Goal: Check status: Check status

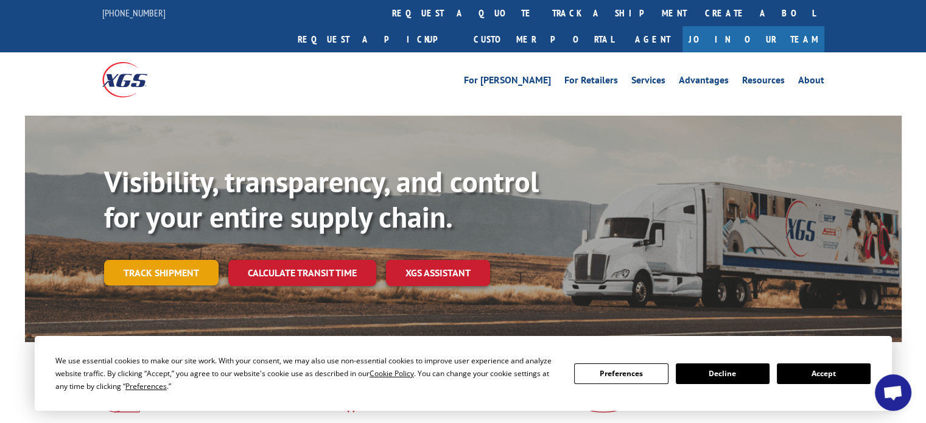
click at [177, 260] on link "Track shipment" at bounding box center [161, 273] width 114 height 26
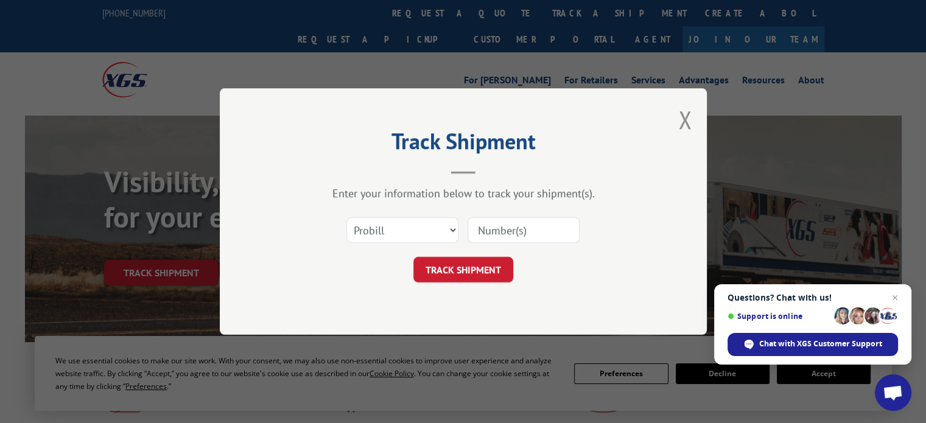
click at [513, 224] on input at bounding box center [524, 230] width 112 height 26
paste input "16944884"
type input "16944884"
click at [477, 262] on button "TRACK SHIPMENT" at bounding box center [464, 270] width 100 height 26
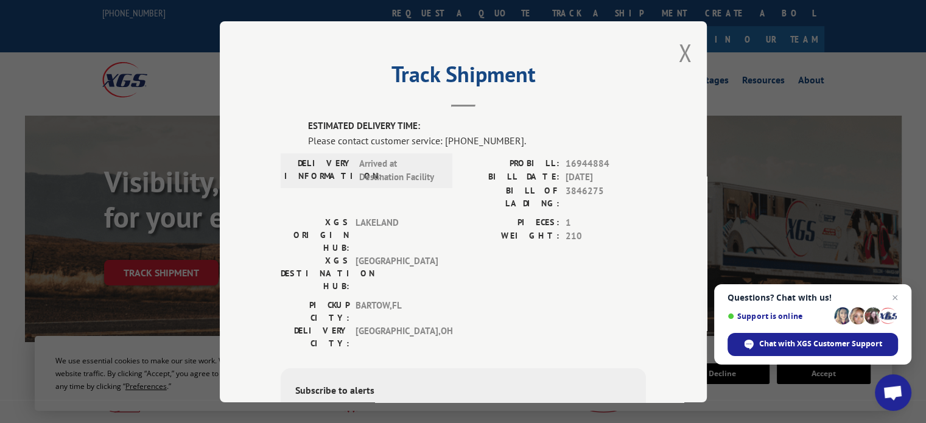
scroll to position [143, 0]
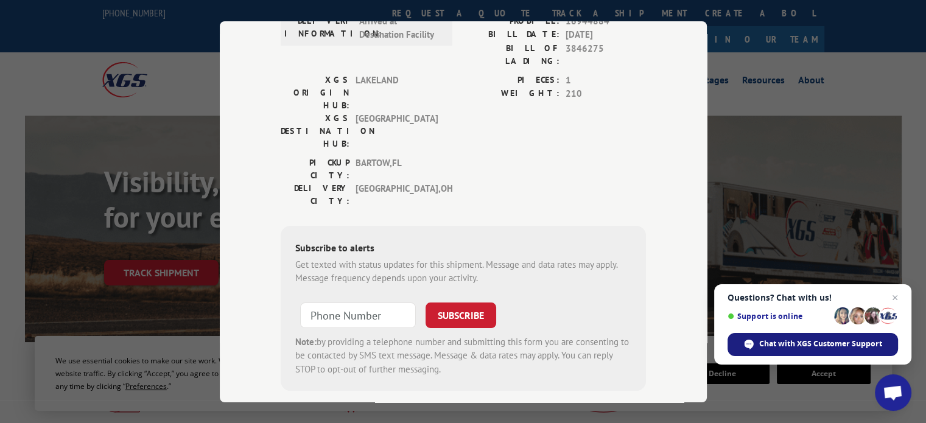
click at [866, 340] on span "Chat with XGS Customer Support" at bounding box center [820, 344] width 123 height 11
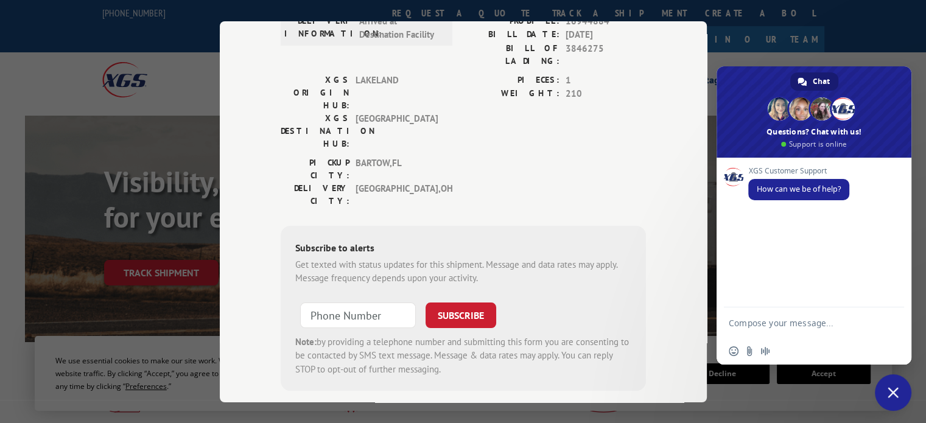
scroll to position [0, 0]
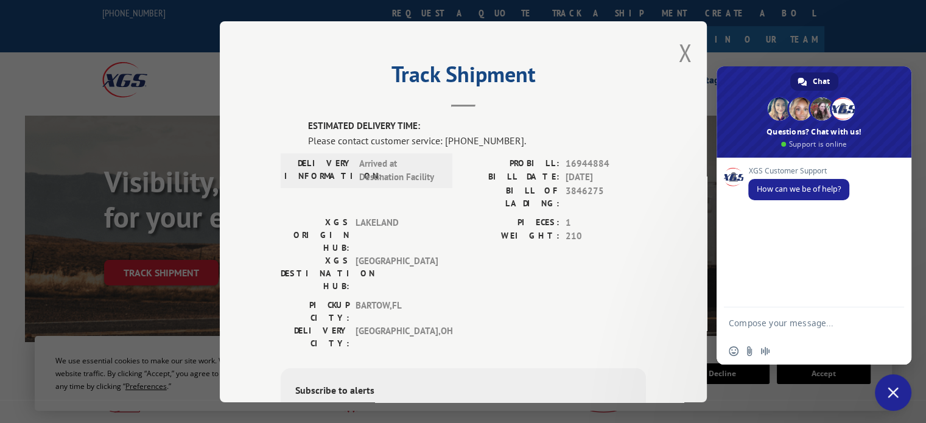
click at [792, 339] on div "Insert an emoji Send a file Audio message" at bounding box center [814, 351] width 195 height 27
click at [787, 319] on textarea "Compose your message..." at bounding box center [802, 323] width 146 height 30
type textarea "track order"
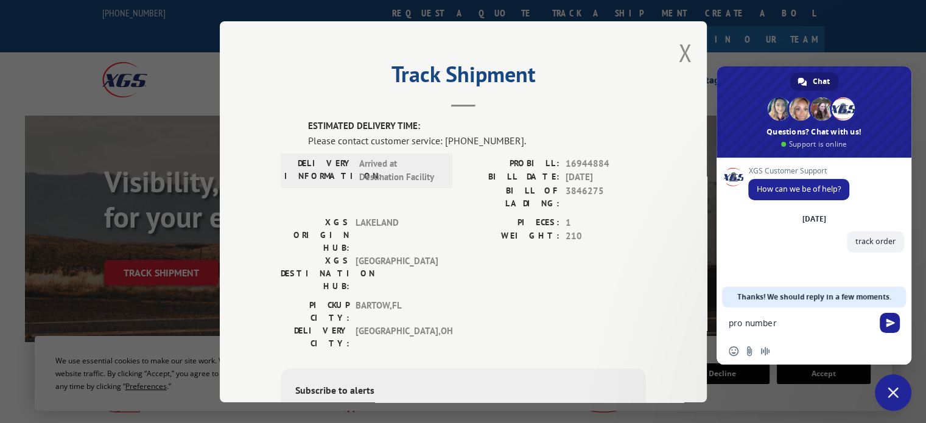
paste textarea "16944884"
type textarea "pro number 16944884"
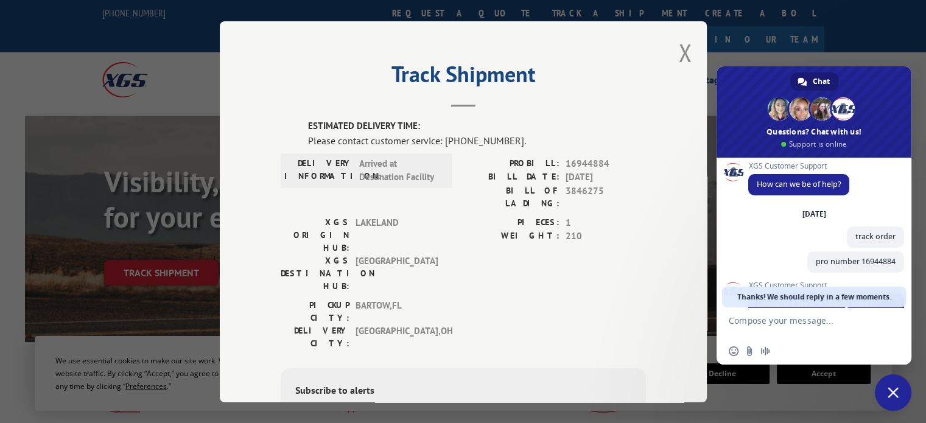
scroll to position [108, 0]
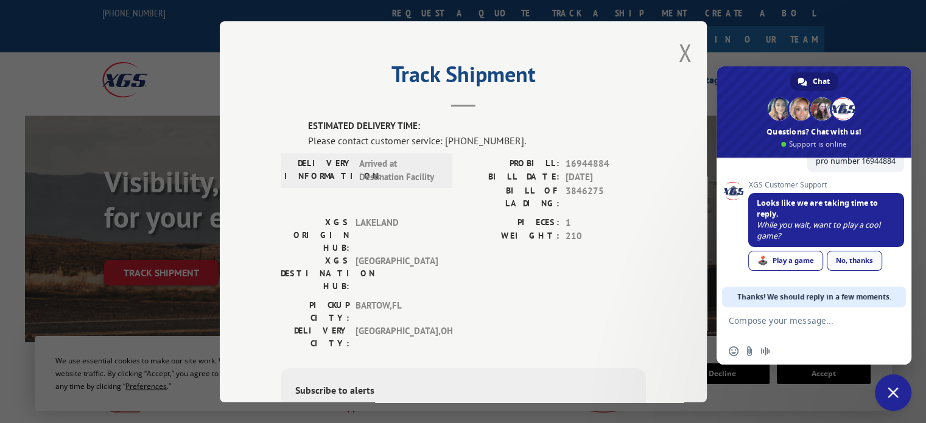
click at [858, 262] on link "No, thanks" at bounding box center [854, 261] width 55 height 20
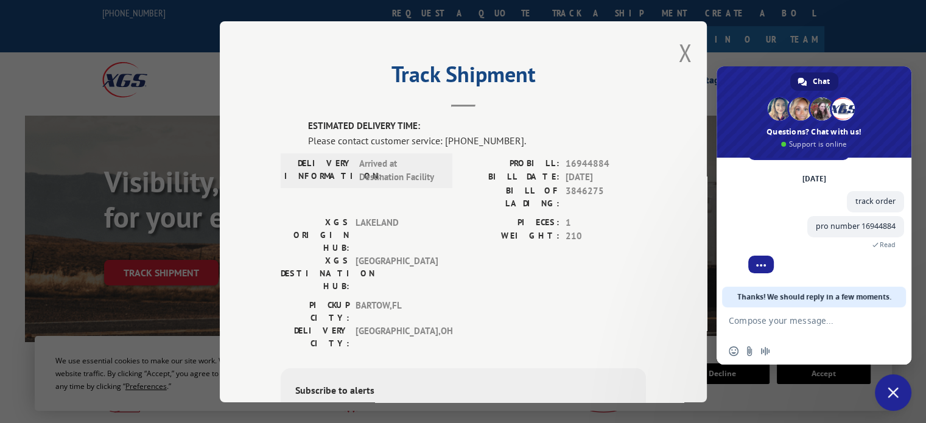
scroll to position [96, 0]
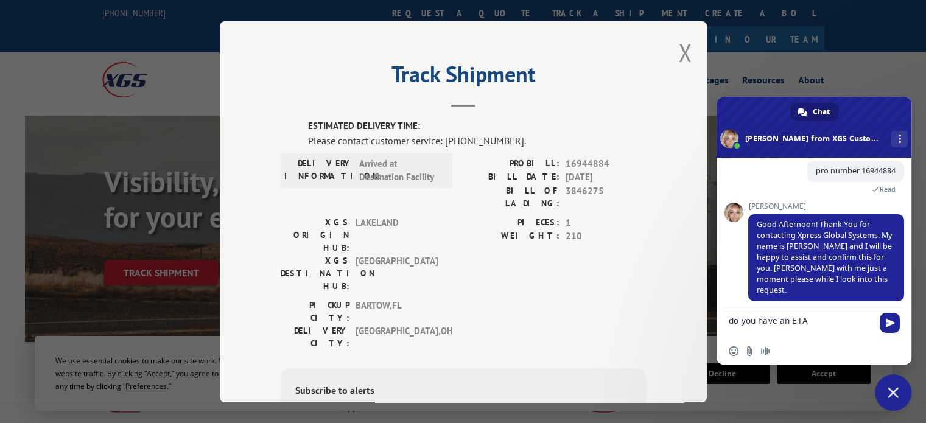
type textarea "do you have an ETA?"
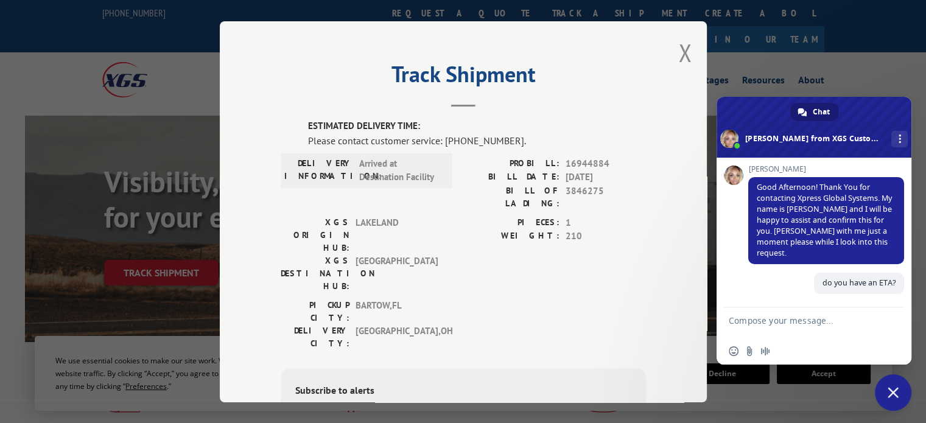
scroll to position [126, 0]
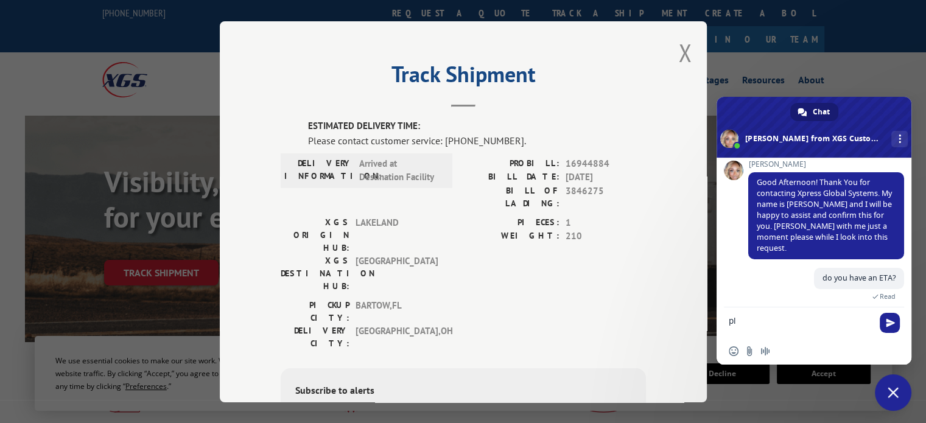
type textarea "p"
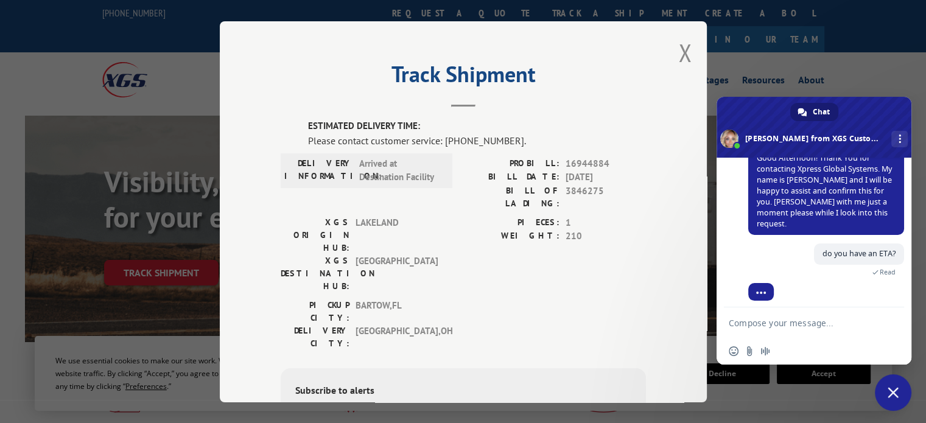
scroll to position [248, 0]
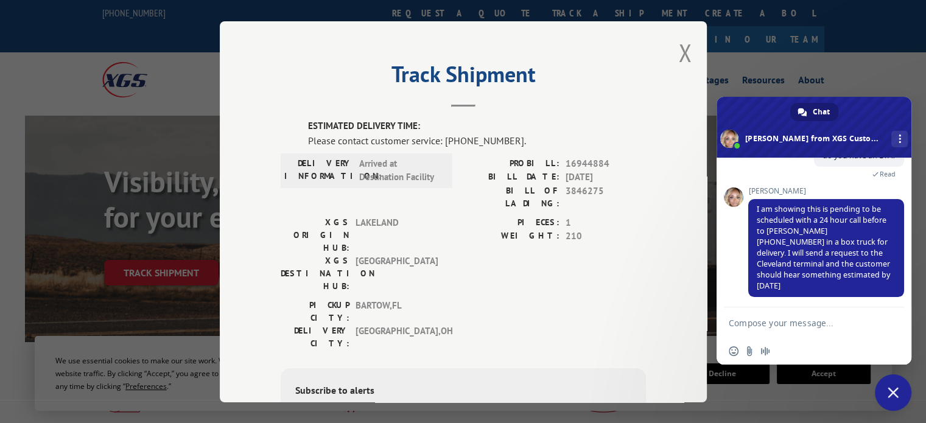
click at [766, 320] on textarea "Compose your message..." at bounding box center [802, 323] width 146 height 30
click at [809, 323] on textarea "Compose your message..." at bounding box center [802, 323] width 146 height 30
type textarea "thank you"
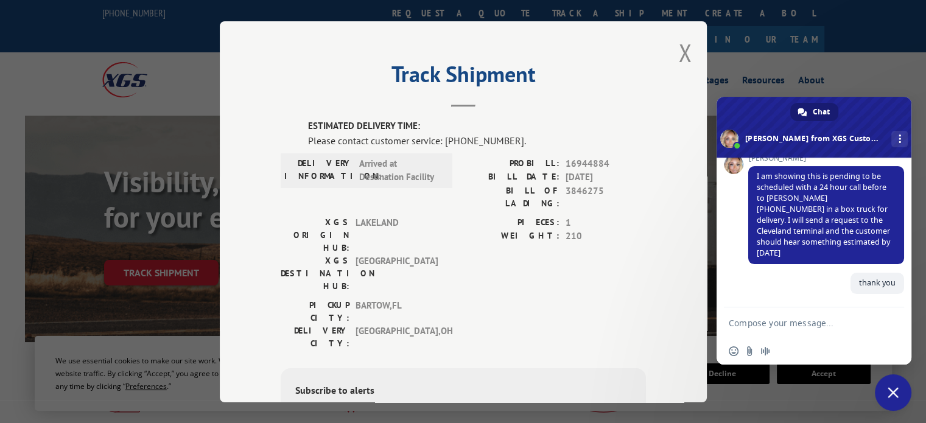
scroll to position [279, 0]
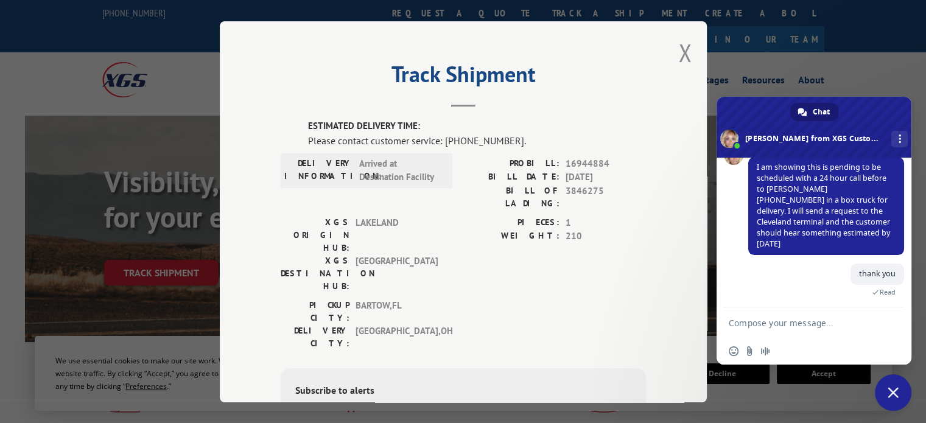
type input "+1 (___) ___-____"
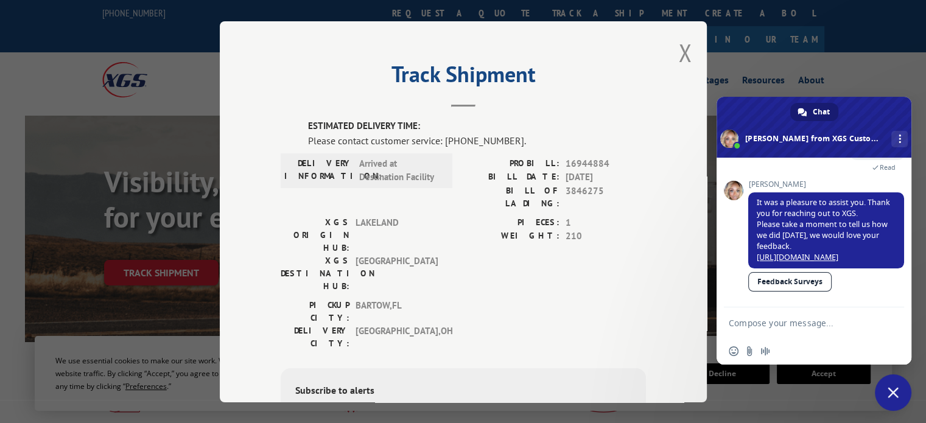
click at [785, 280] on link "Feedback Surveys" at bounding box center [790, 281] width 83 height 19
click at [682, 52] on button "Close modal" at bounding box center [684, 53] width 13 height 32
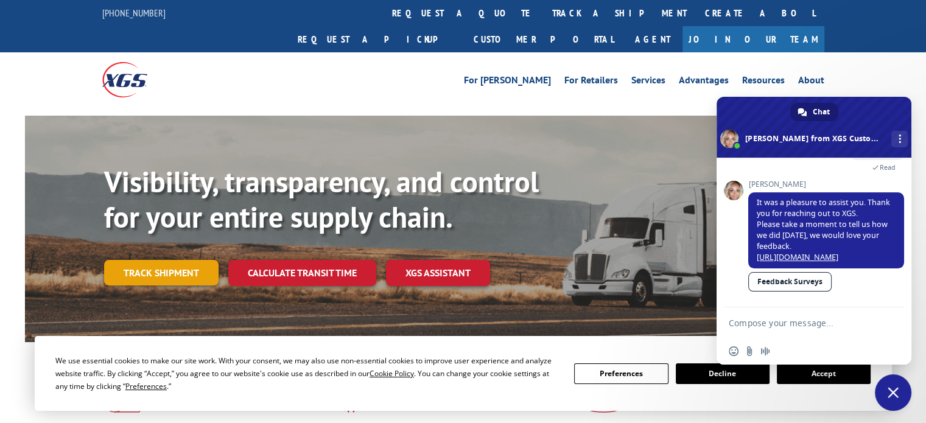
click at [149, 260] on link "Track shipment" at bounding box center [161, 273] width 114 height 26
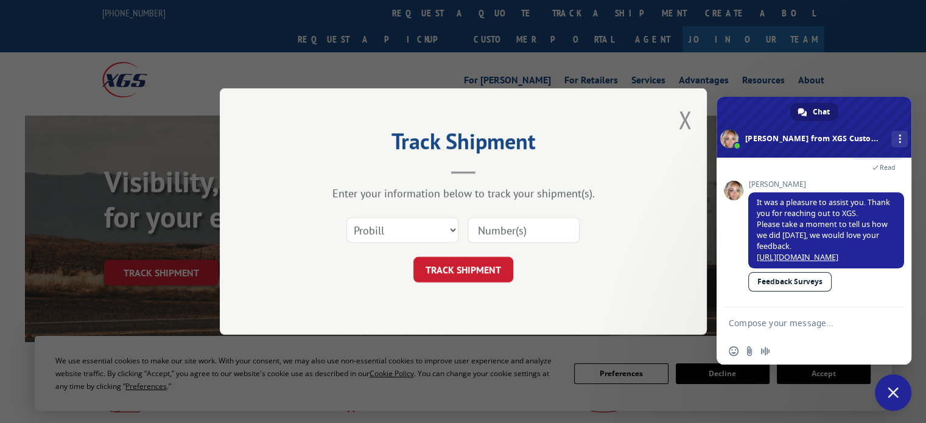
click at [526, 228] on input at bounding box center [524, 230] width 112 height 26
paste input "WJ90549505"
drag, startPoint x: 532, startPoint y: 228, endPoint x: 400, endPoint y: 214, distance: 133.4
click at [400, 214] on div "Select category... Probill BOL PO WJ90549505" at bounding box center [463, 230] width 365 height 40
paste input "124507841"
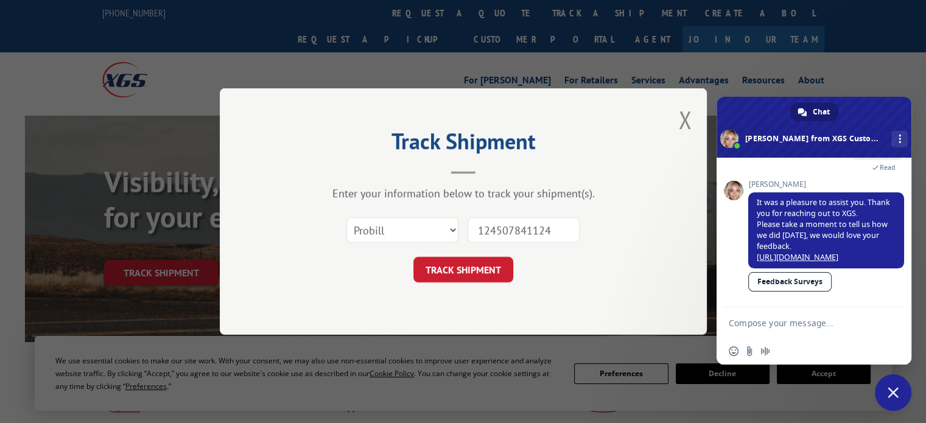
click at [531, 227] on input "124507841124" at bounding box center [524, 230] width 112 height 26
drag, startPoint x: 547, startPoint y: 231, endPoint x: 358, endPoint y: 232, distance: 188.8
click at [358, 232] on div "Select category... Probill BOL PO 124507841124" at bounding box center [463, 230] width 365 height 40
paste input
type input "124507841"
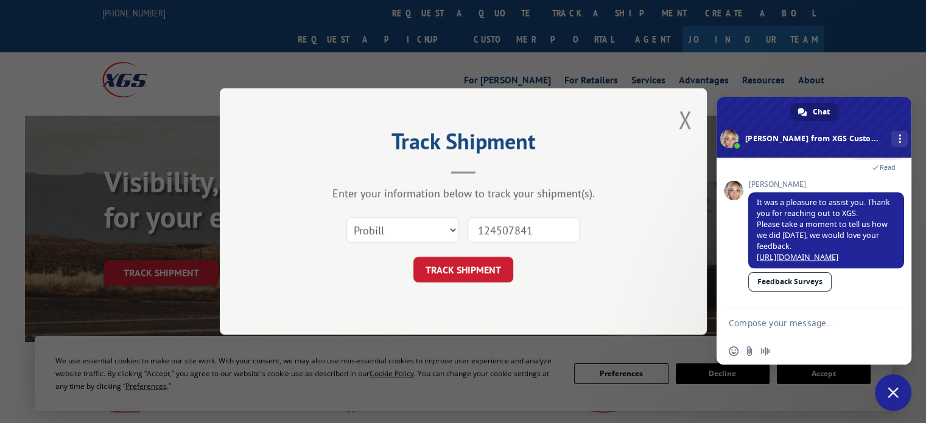
click button "TRACK SHIPMENT" at bounding box center [464, 270] width 100 height 26
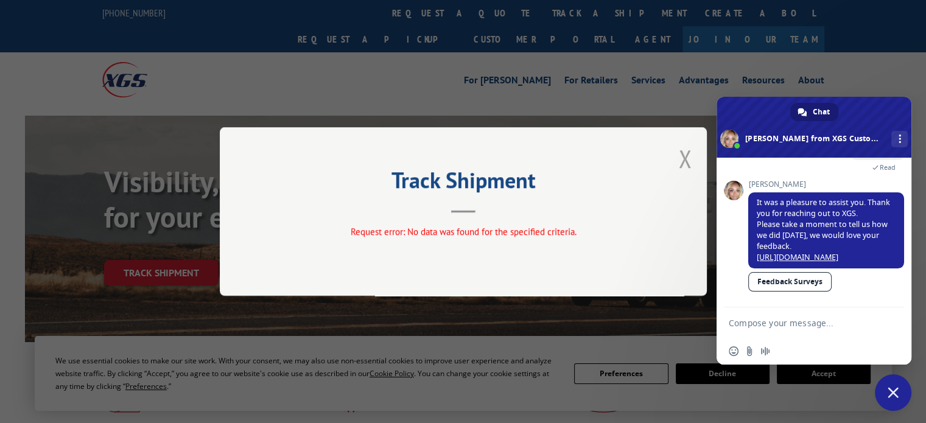
click at [684, 152] on button "Close modal" at bounding box center [684, 159] width 13 height 32
